Goal: Information Seeking & Learning: Learn about a topic

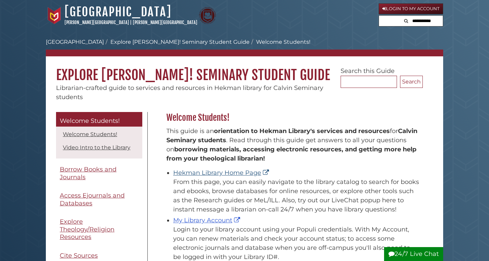
scroll to position [100, 260]
click at [220, 171] on link "Hekman Library Home Page" at bounding box center [221, 172] width 97 height 7
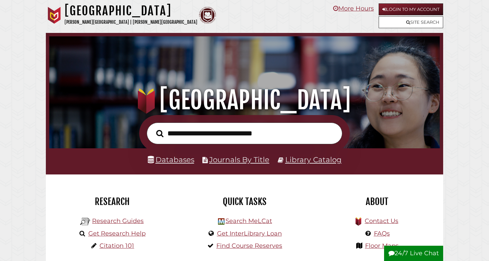
scroll to position [129, 387]
click at [184, 161] on link "Databases" at bounding box center [171, 159] width 47 height 9
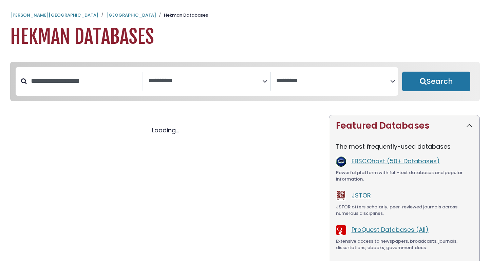
select select "Database Subject Filter"
select select "Database Vendors Filter"
select select "Database Subject Filter"
select select "Database Vendors Filter"
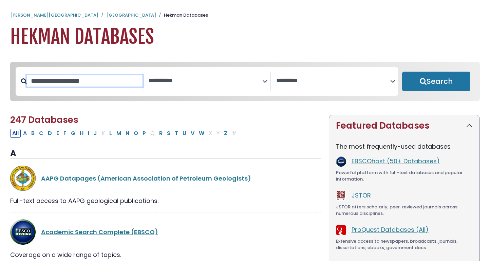
click at [107, 77] on input "Search database by title or keyword" at bounding box center [85, 80] width 116 height 11
type input "****"
click at [436, 82] on button "Search" at bounding box center [436, 82] width 68 height 20
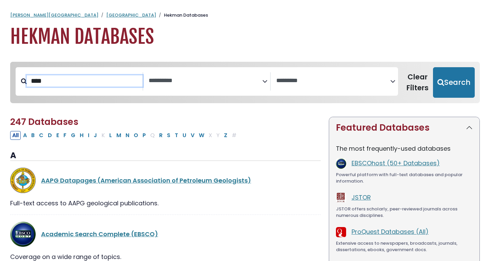
select select "Database Subject Filter"
select select "Database Vendors Filter"
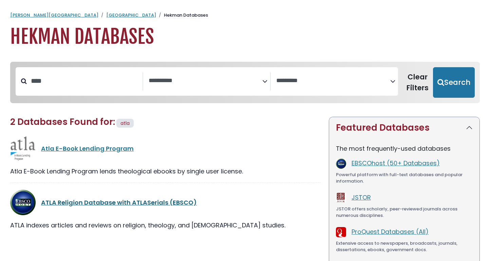
click at [137, 202] on link "ATLA Religion Database with ATLASerials (EBSCO)" at bounding box center [119, 202] width 156 height 8
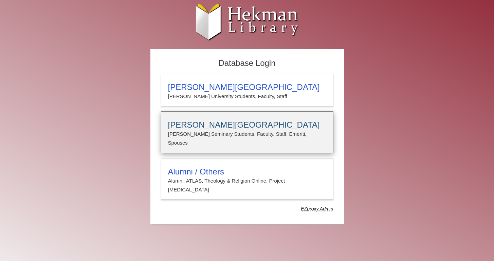
click at [222, 124] on h3 "[PERSON_NAME][GEOGRAPHIC_DATA]" at bounding box center [247, 125] width 158 height 10
